Goal: Book appointment/travel/reservation

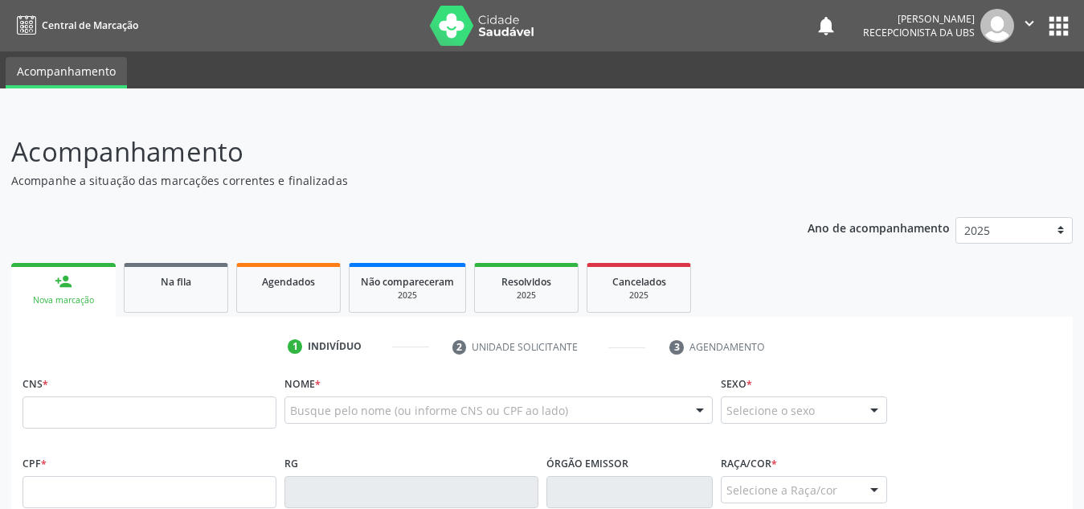
scroll to position [50, 0]
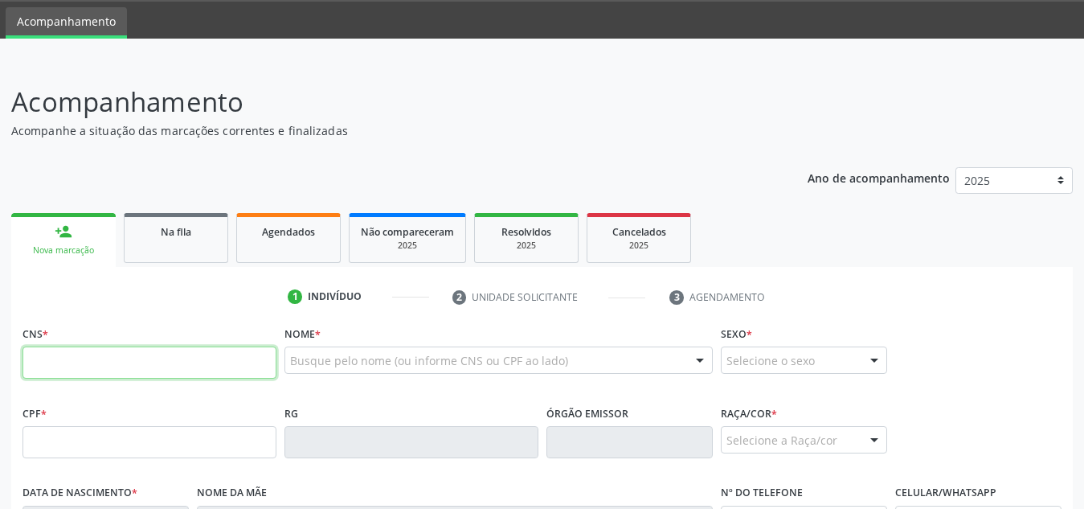
click at [137, 378] on input "text" at bounding box center [150, 362] width 254 height 32
type input "708 0018 4715 4727"
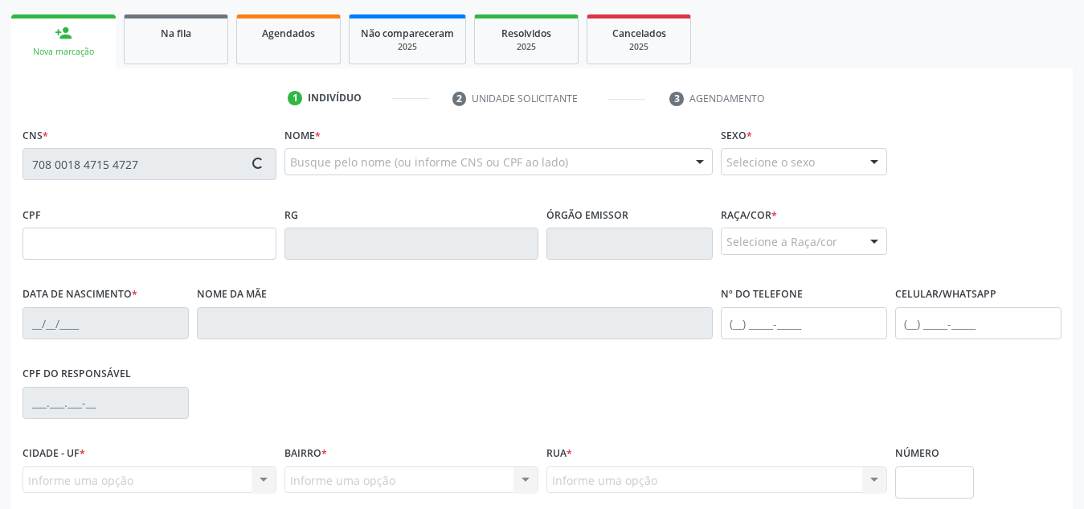
scroll to position [385, 0]
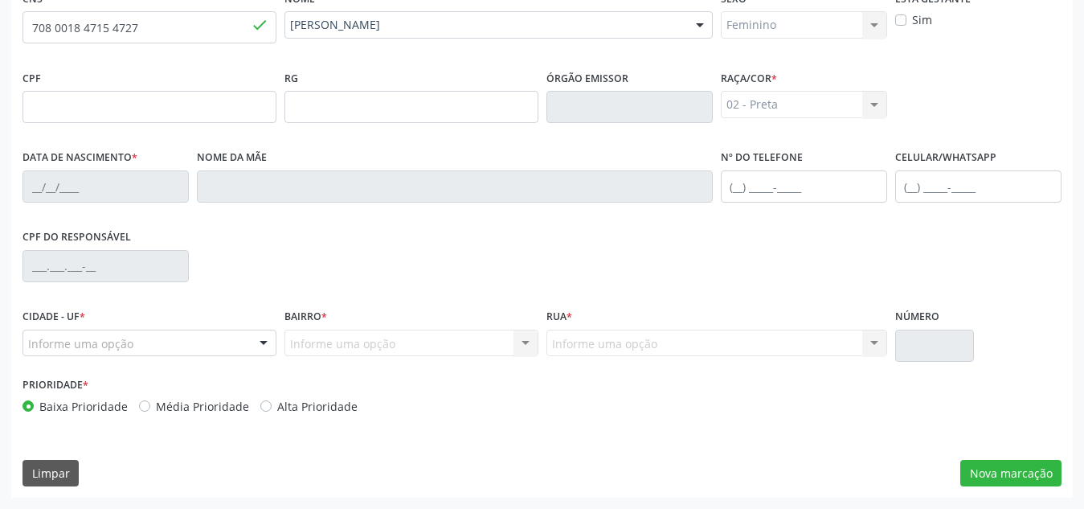
type input "[DATE]"
type input "Benedita [PERSON_NAME]"
type input "[PHONE_NUMBER]"
type input "S/N"
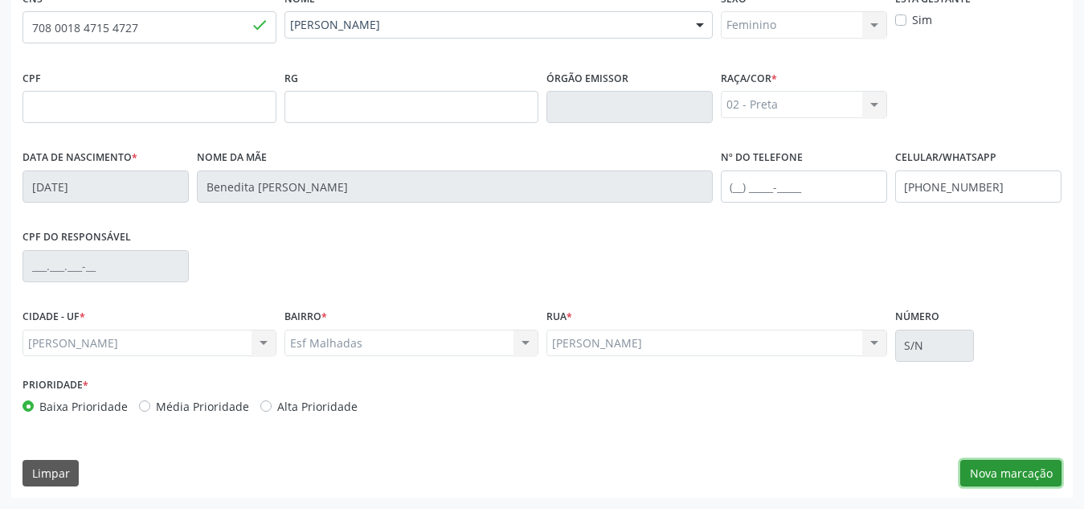
click at [995, 486] on button "Nova marcação" at bounding box center [1011, 473] width 101 height 27
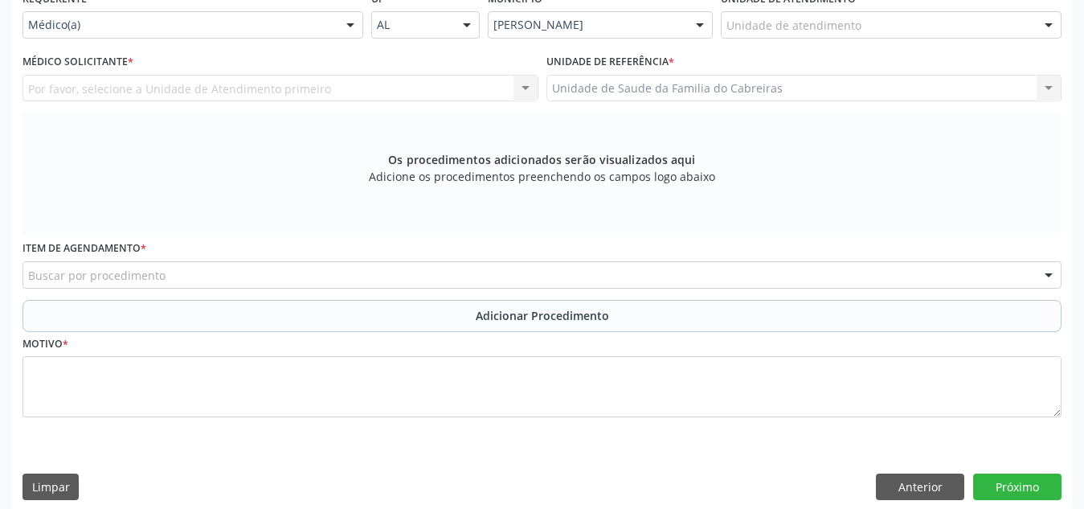
click at [408, 278] on div "Buscar por procedimento" at bounding box center [542, 274] width 1039 height 27
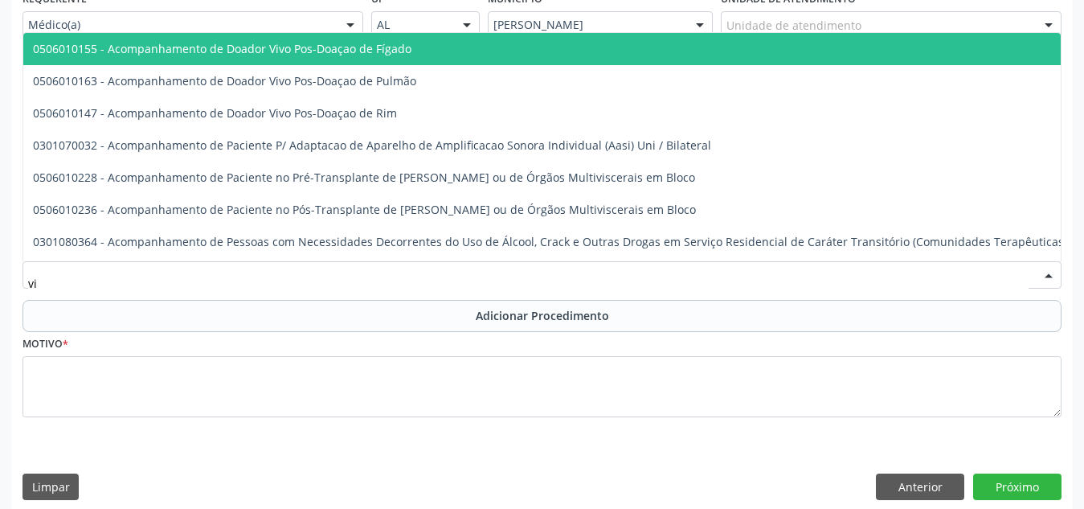
type input "v"
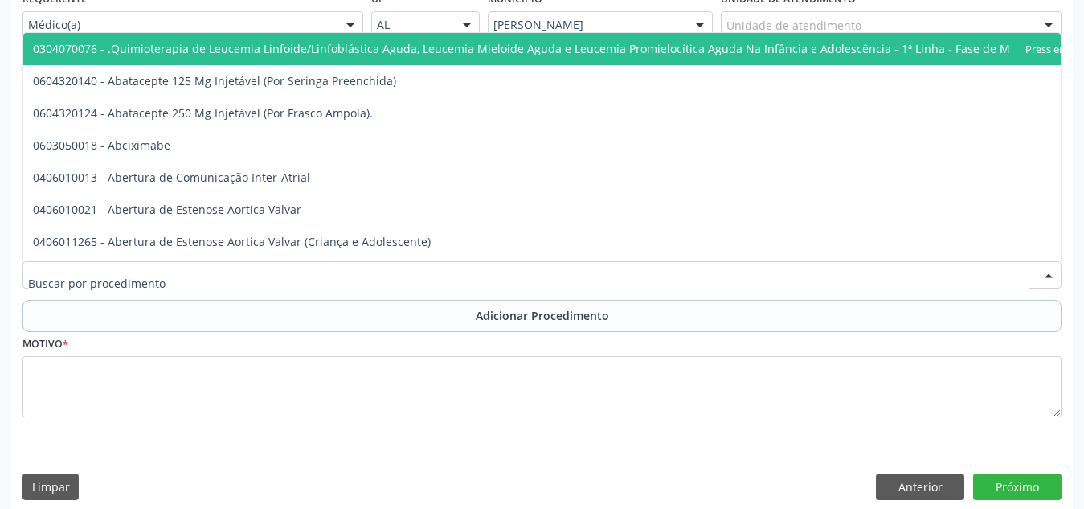
click at [203, 277] on div at bounding box center [542, 274] width 1039 height 27
paste input "nasofibro"
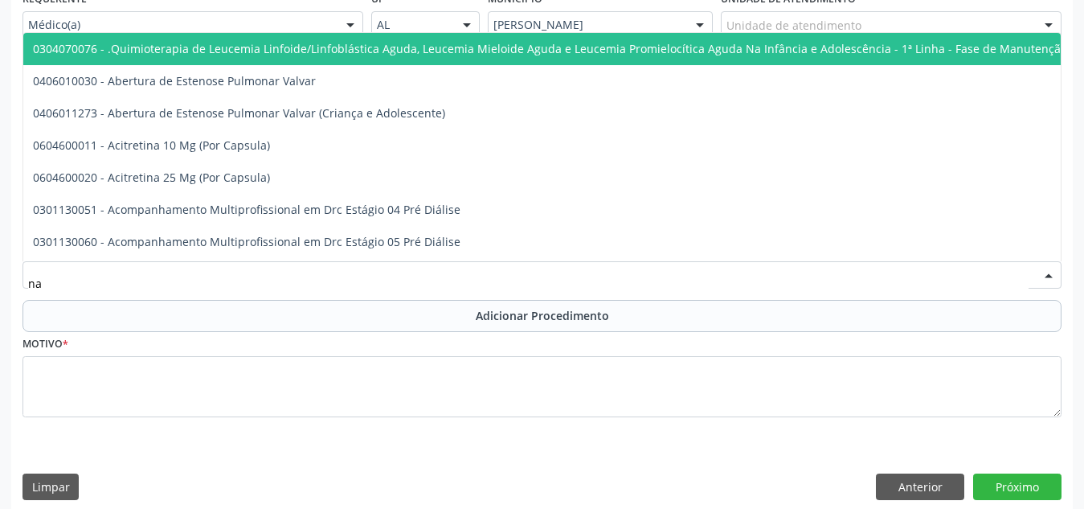
type input "n"
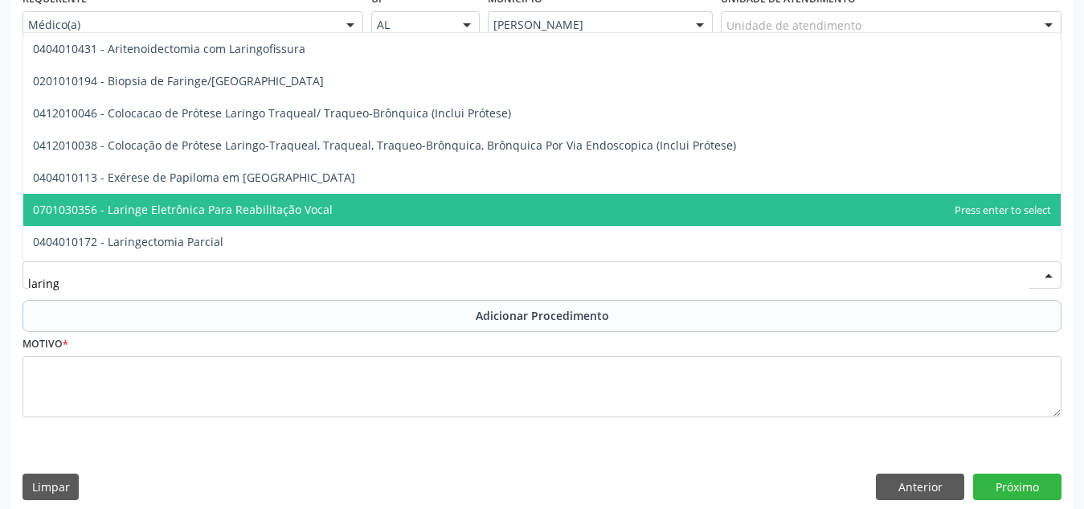
type input "laringo"
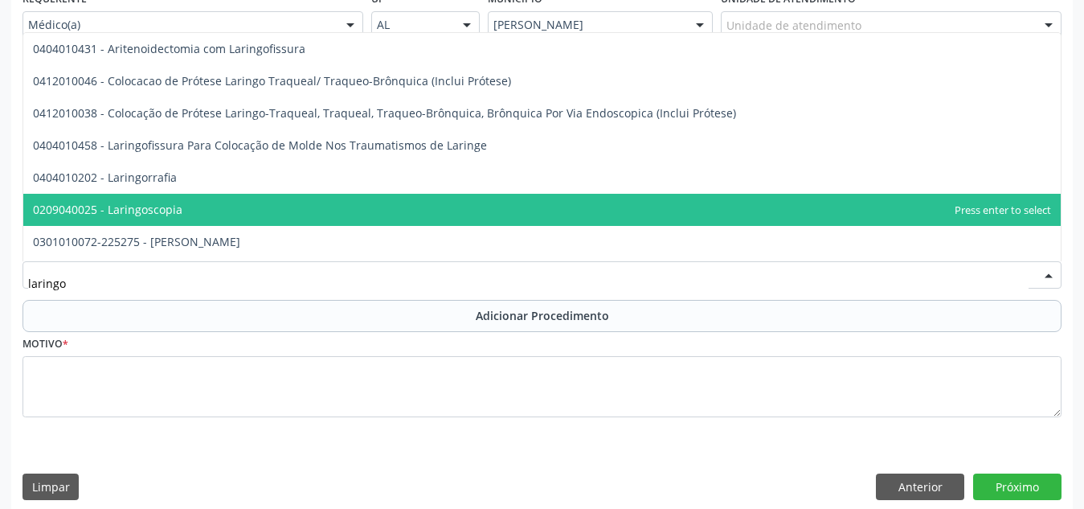
click at [206, 212] on span "0209040025 - Laringoscopia" at bounding box center [542, 210] width 1038 height 32
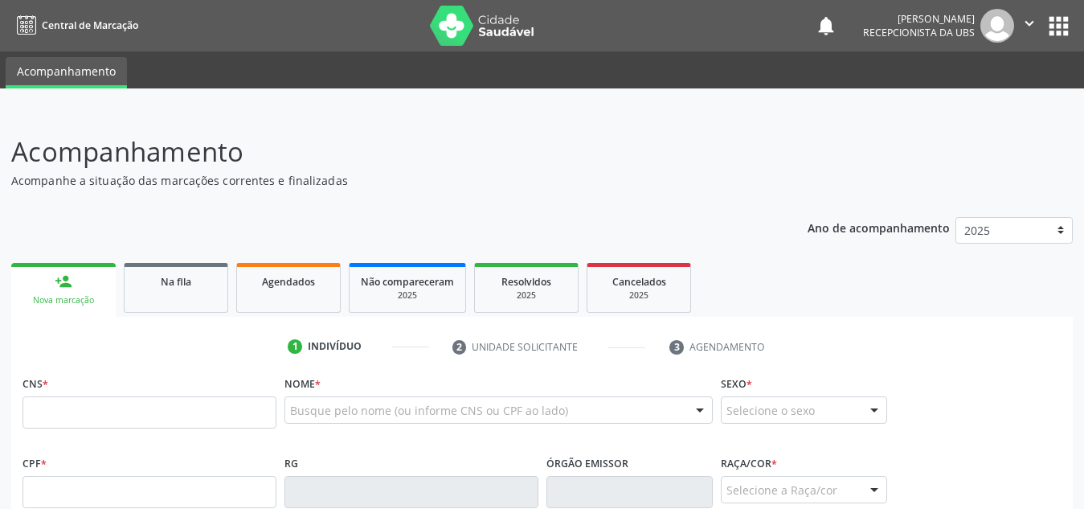
type input "708 0018 4715 4727"
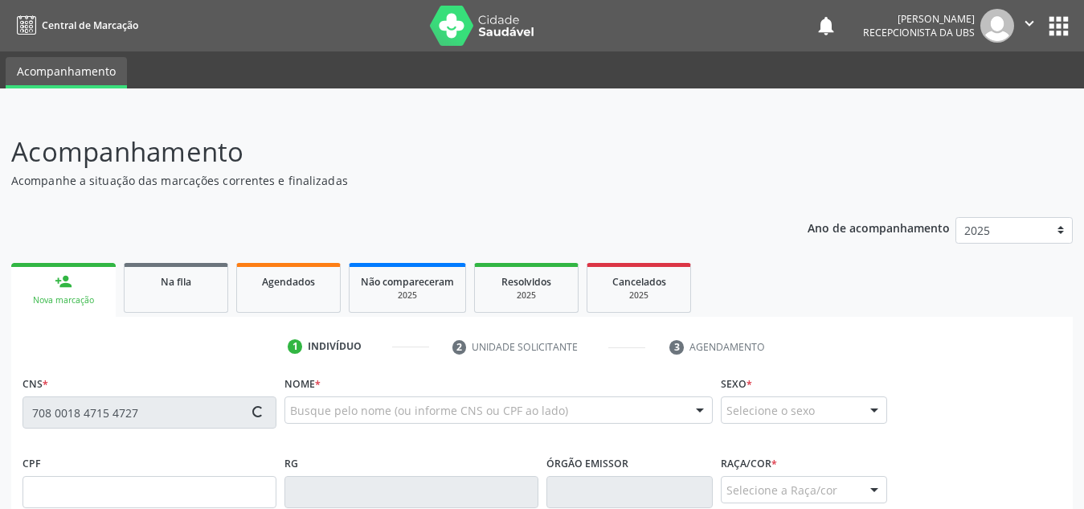
scroll to position [385, 0]
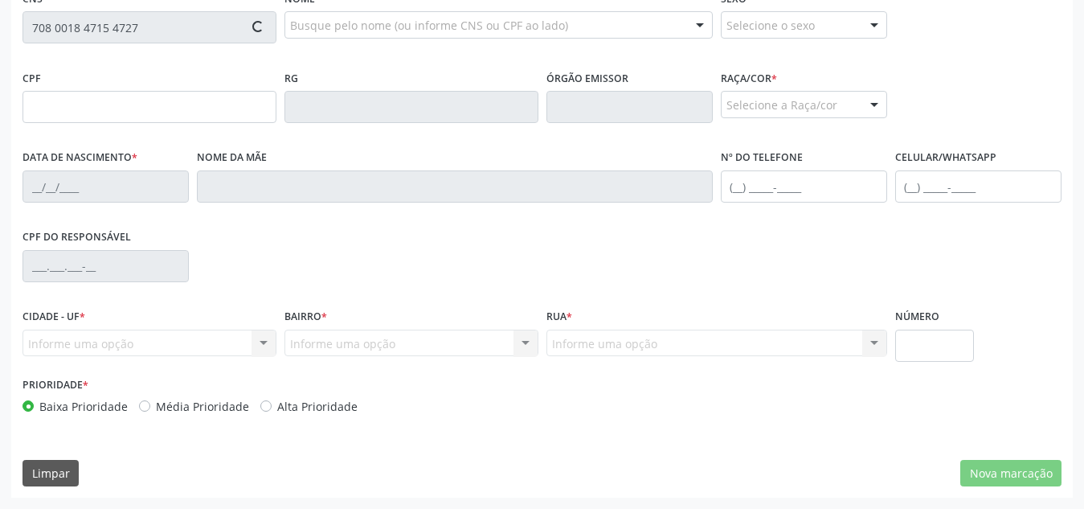
type input "[DATE]"
type input "Benedita [PERSON_NAME]"
type input "[PHONE_NUMBER]"
type input "S/N"
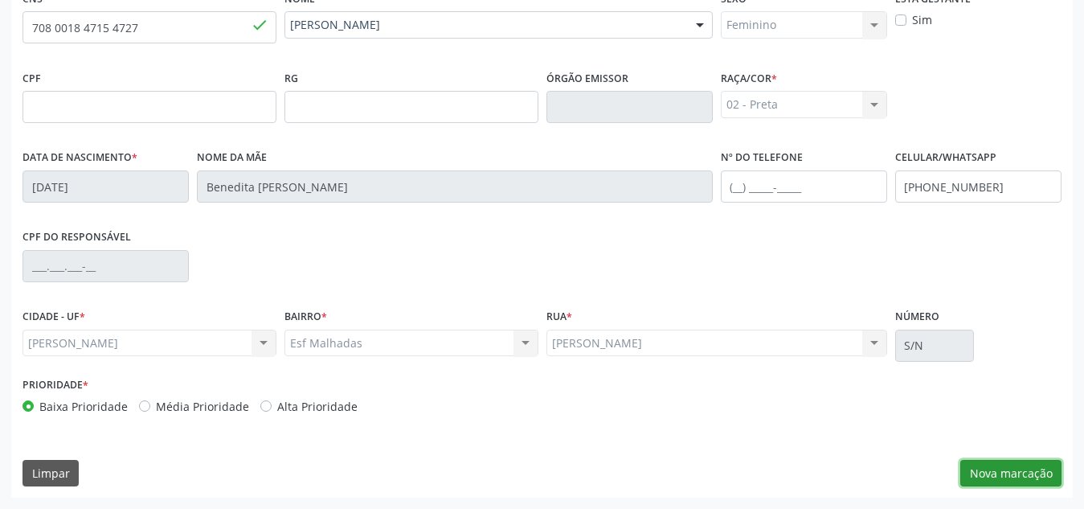
click at [986, 470] on button "Nova marcação" at bounding box center [1011, 473] width 101 height 27
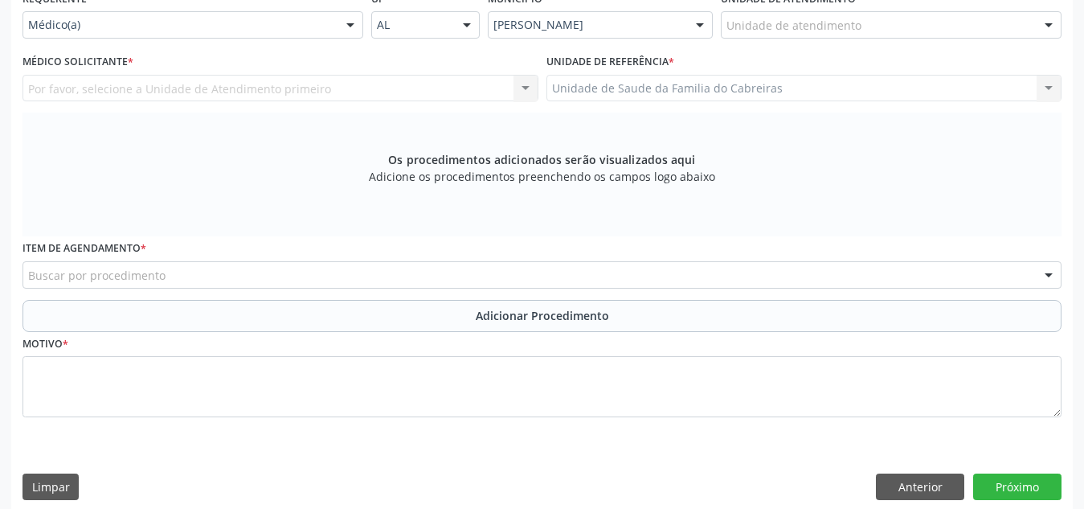
click at [493, 275] on div "Buscar por procedimento" at bounding box center [542, 274] width 1039 height 27
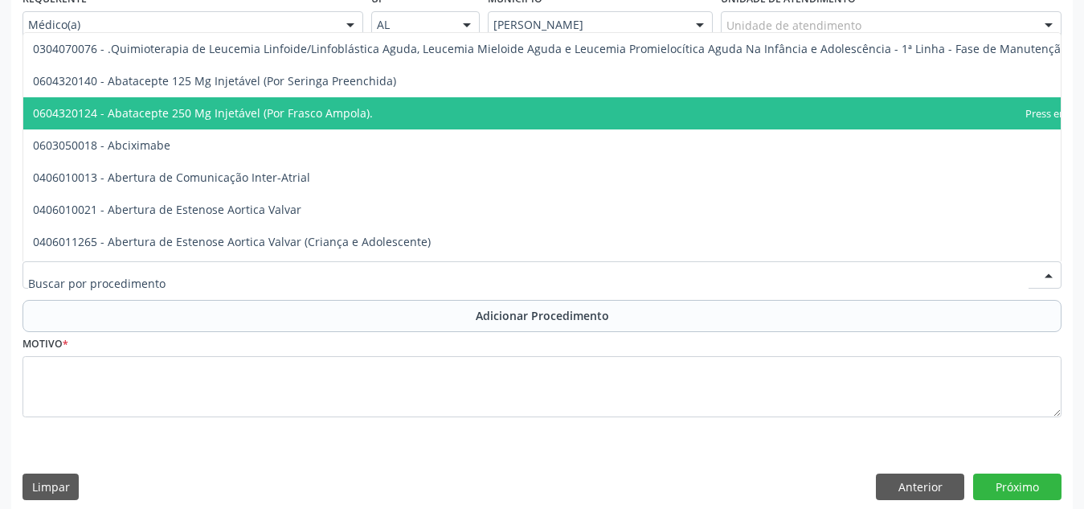
click at [683, 280] on div at bounding box center [542, 274] width 1039 height 27
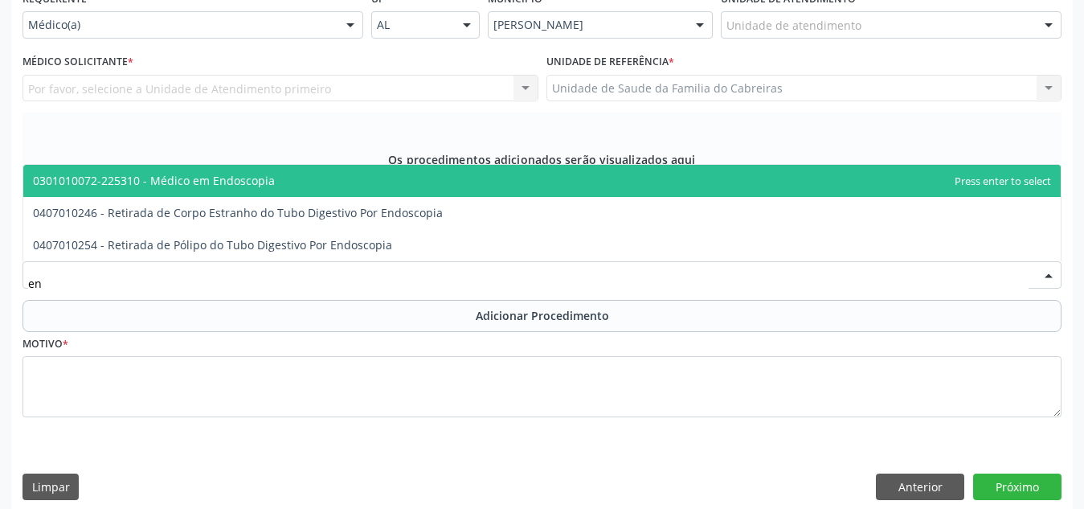
type input "e"
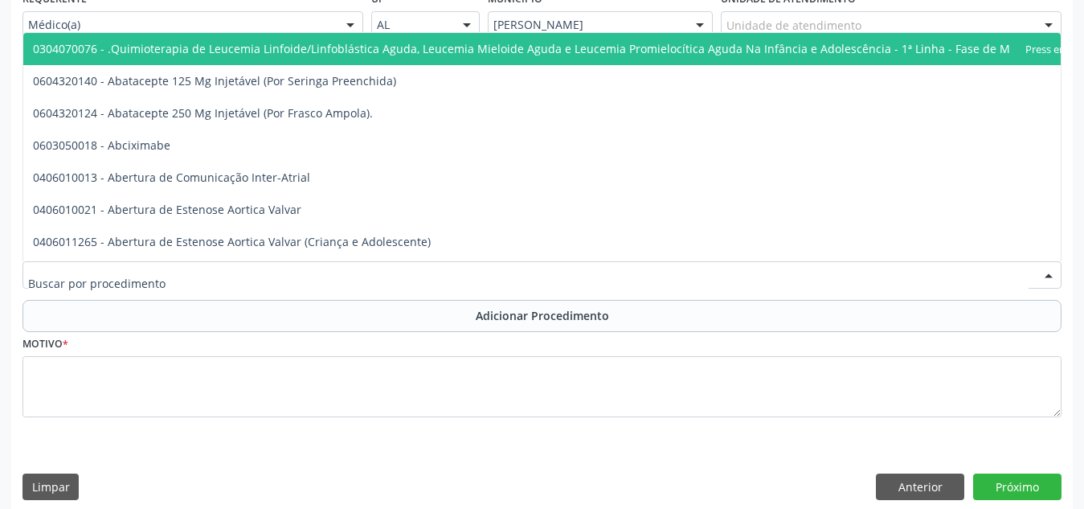
click at [446, 266] on div at bounding box center [542, 274] width 1039 height 27
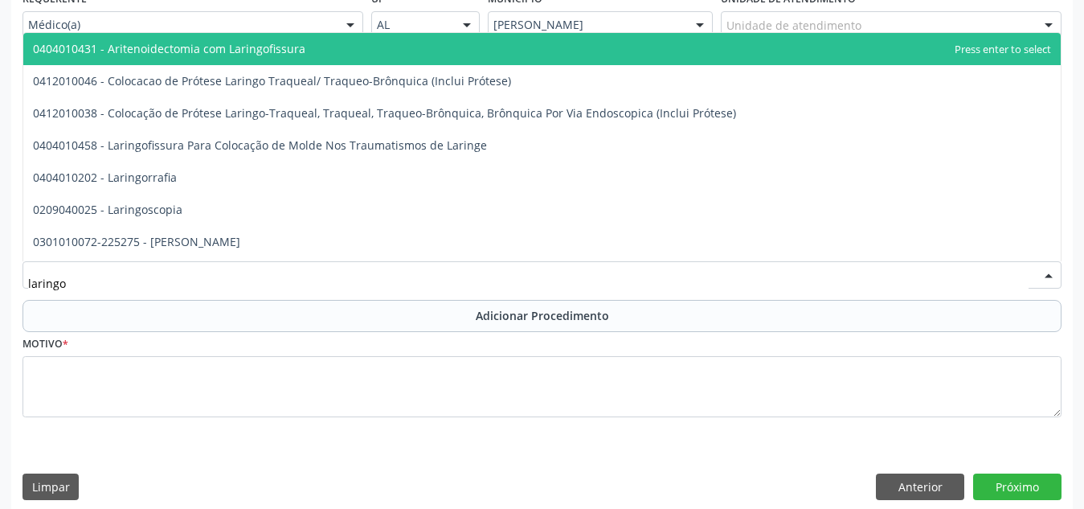
type input "laringos"
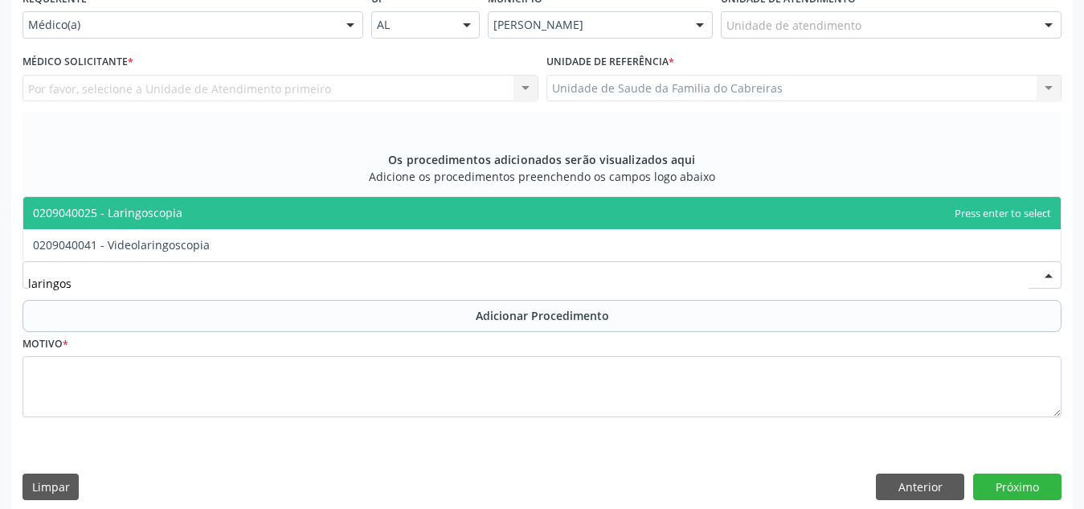
click at [452, 222] on span "0209040025 - Laringoscopia" at bounding box center [542, 213] width 1038 height 32
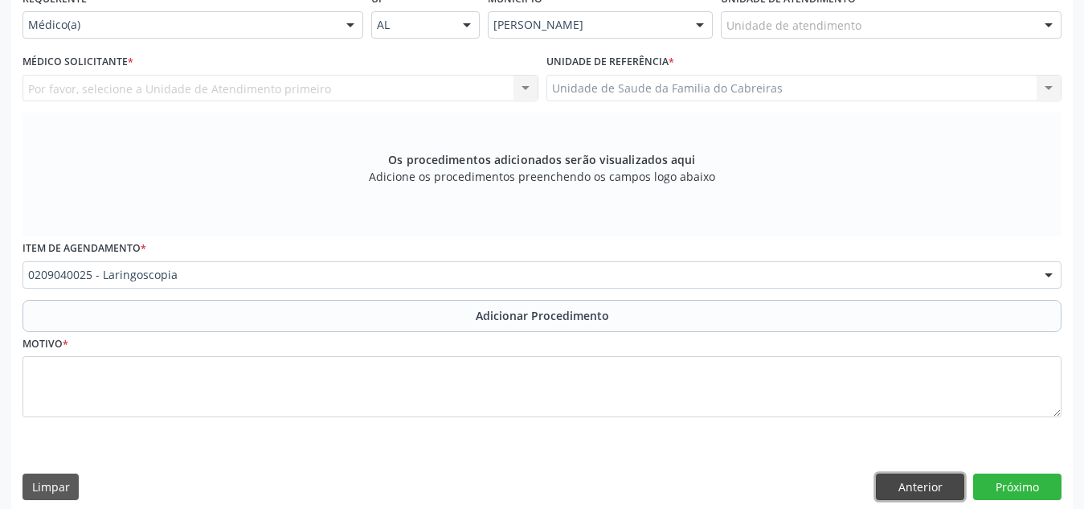
click at [933, 480] on button "Anterior" at bounding box center [920, 486] width 88 height 27
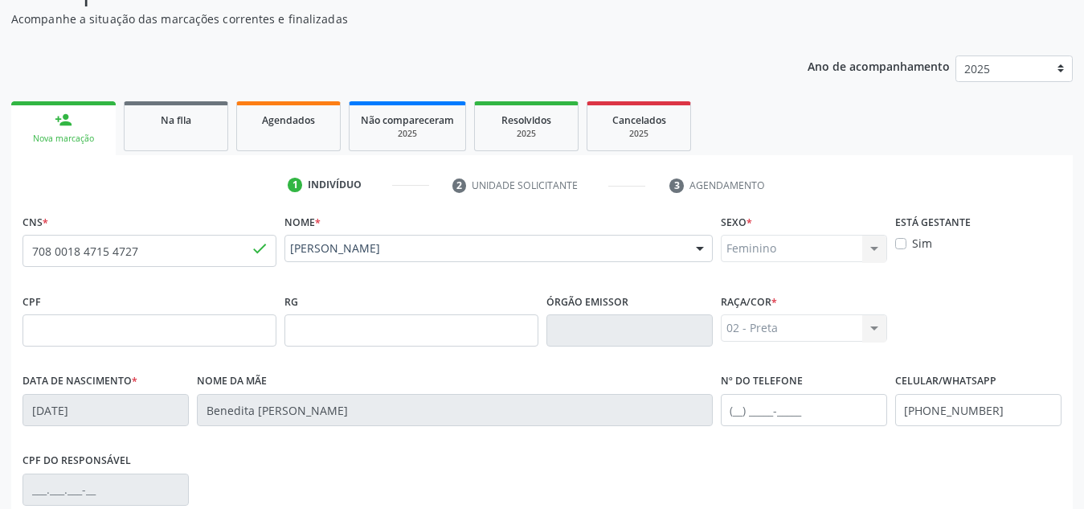
scroll to position [0, 0]
